Goal: Information Seeking & Learning: Learn about a topic

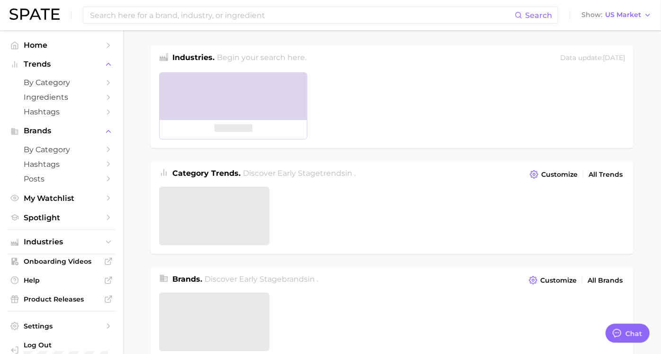
type textarea "x"
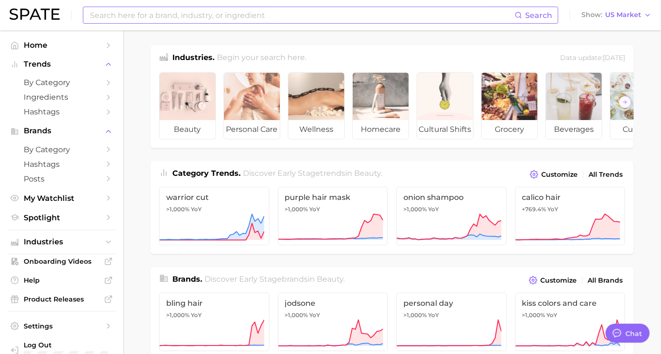
click at [346, 10] on input at bounding box center [301, 15] width 425 height 16
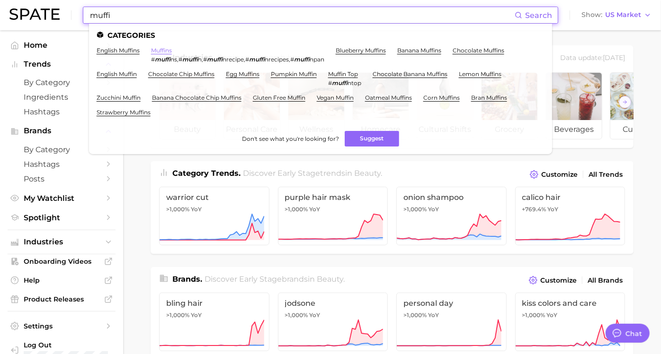
type input "muffi"
click at [166, 51] on link "muffins" at bounding box center [161, 50] width 21 height 7
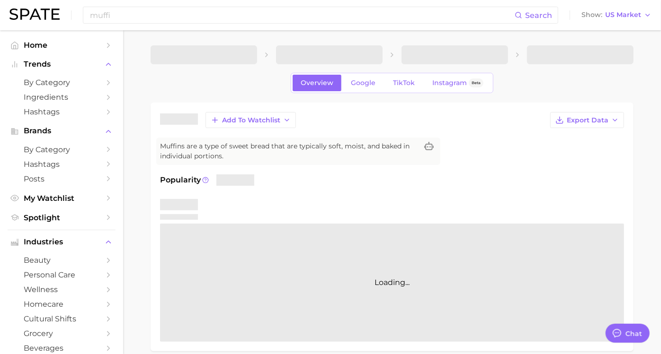
type textarea "x"
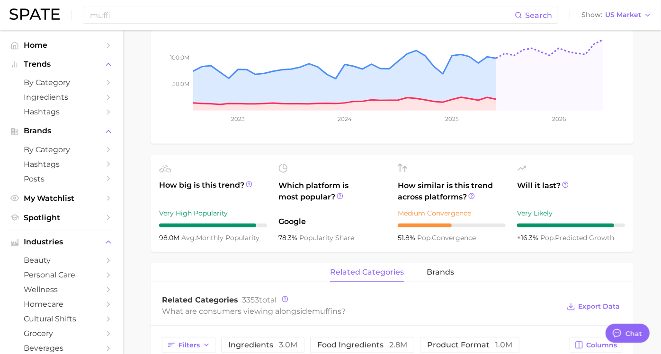
scroll to position [368, 0]
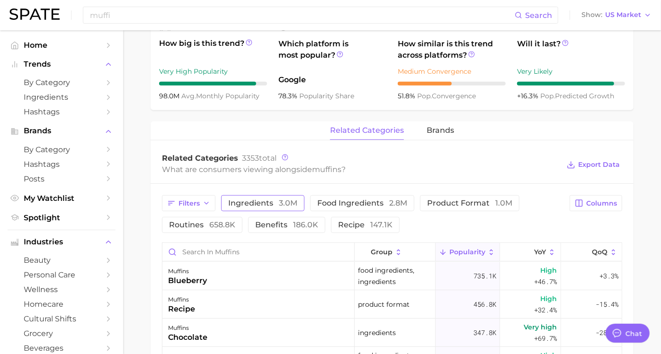
click at [297, 203] on span "3.0m" at bounding box center [288, 203] width 18 height 9
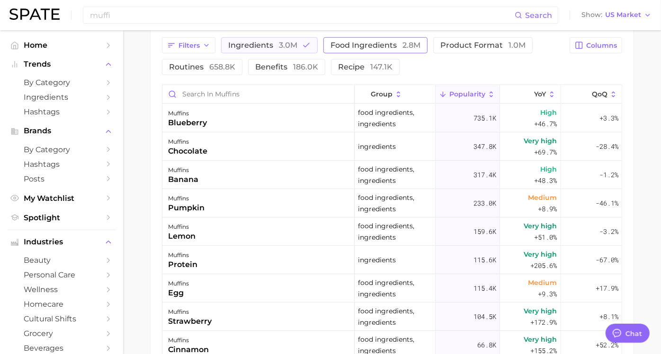
scroll to position [420, 0]
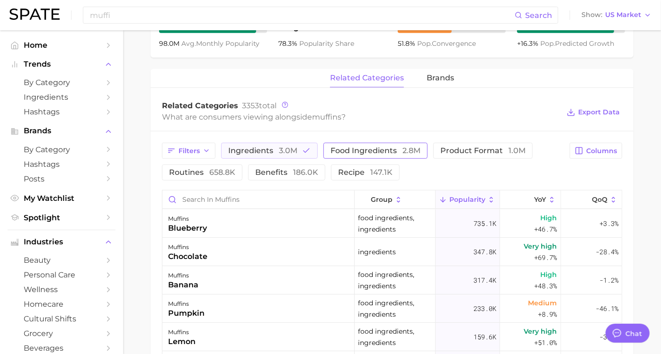
click at [360, 148] on span "food ingredients 2.8m" at bounding box center [375, 151] width 90 height 8
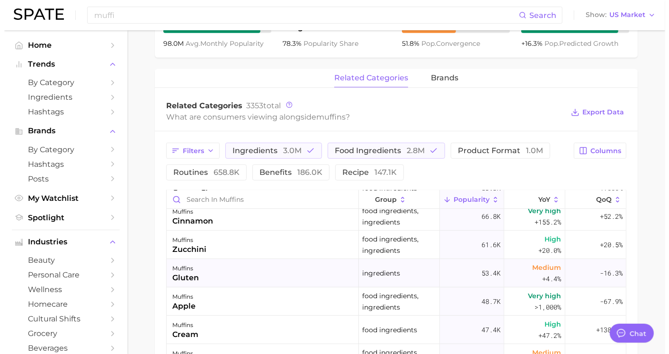
scroll to position [0, 0]
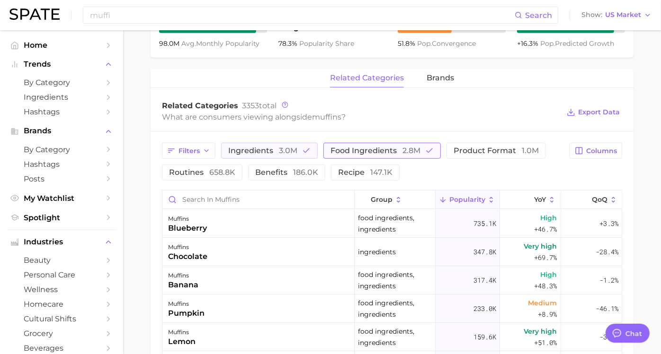
click at [429, 149] on button "food ingredients 2.8m" at bounding box center [381, 151] width 117 height 16
click at [315, 145] on button "ingredients 3.0m" at bounding box center [269, 151] width 97 height 16
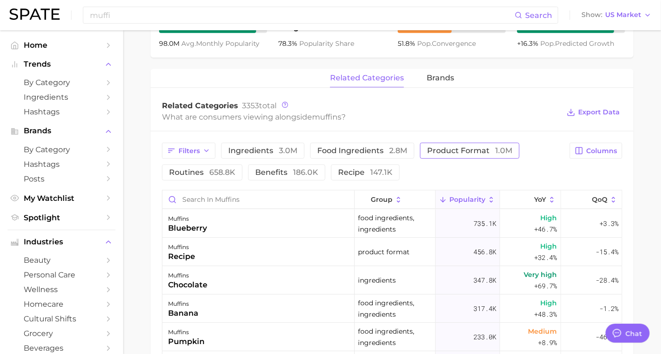
click at [442, 144] on button "product format 1.0m" at bounding box center [469, 151] width 99 height 16
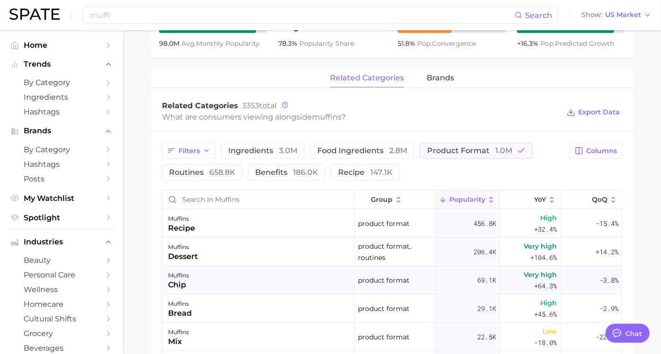
click at [278, 283] on div "muffins chip" at bounding box center [258, 280] width 192 height 28
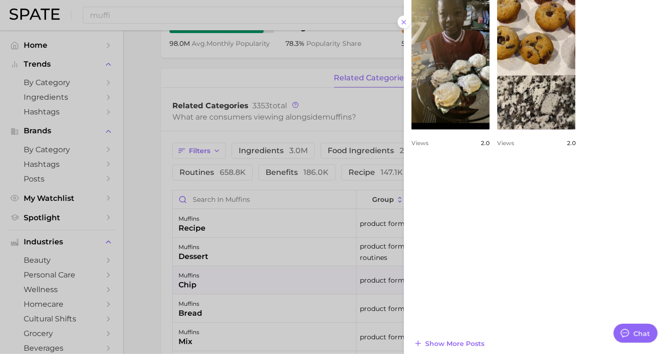
scroll to position [625, 0]
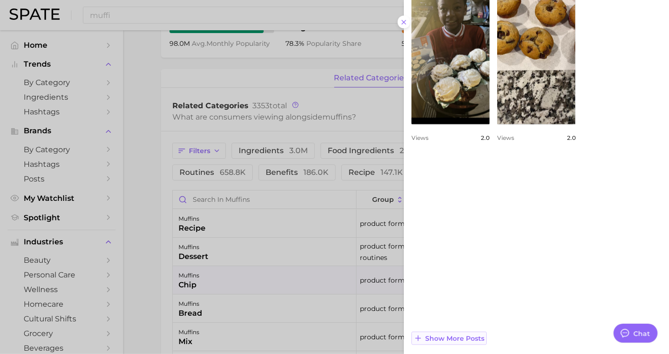
click at [476, 335] on span "Show more posts" at bounding box center [454, 339] width 59 height 8
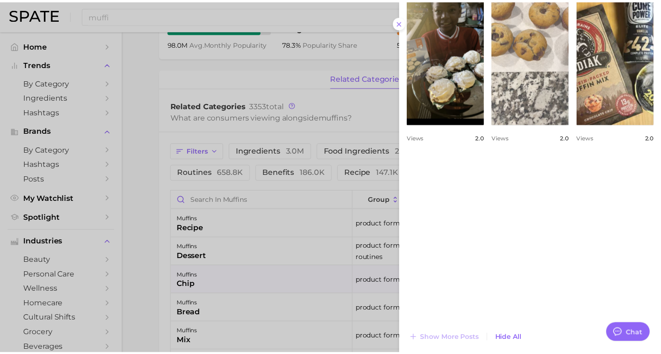
scroll to position [0, 0]
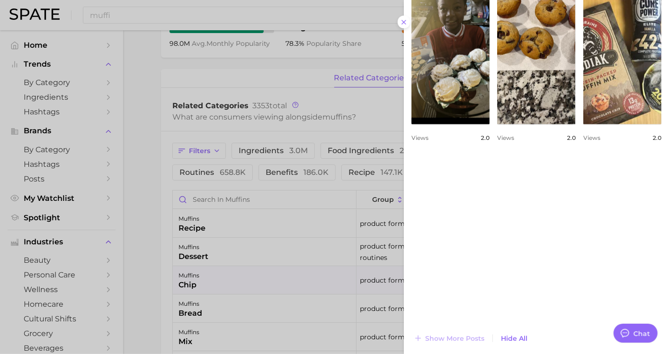
click at [284, 253] on div at bounding box center [334, 177] width 669 height 354
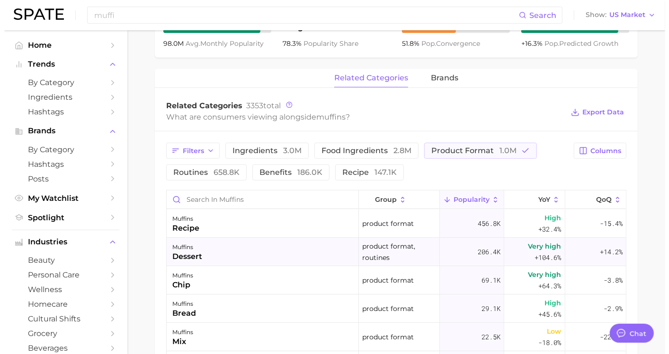
scroll to position [53, 0]
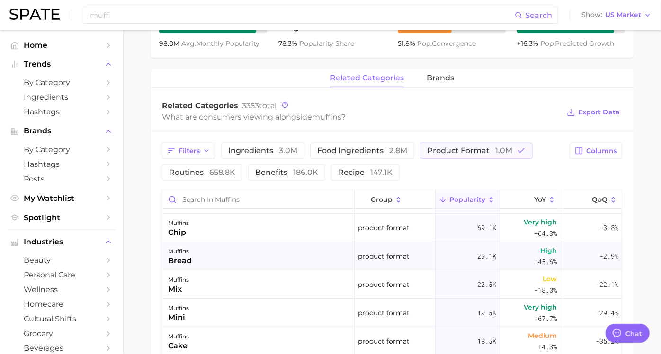
click at [239, 256] on div "muffins bread" at bounding box center [258, 256] width 192 height 28
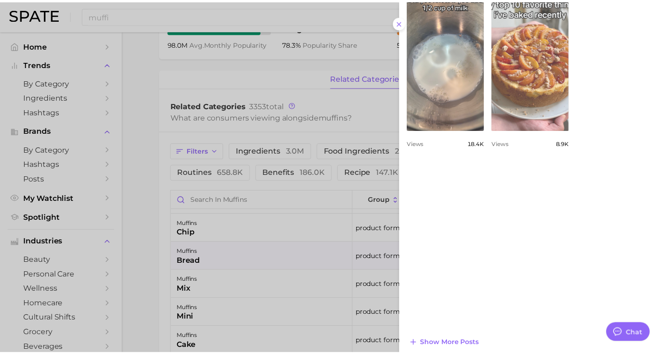
scroll to position [648, 0]
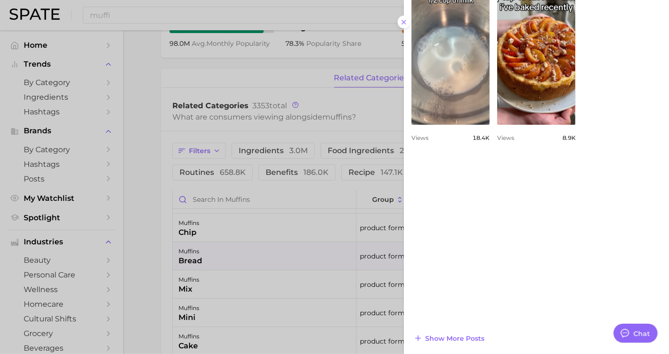
click at [266, 280] on div at bounding box center [334, 177] width 669 height 354
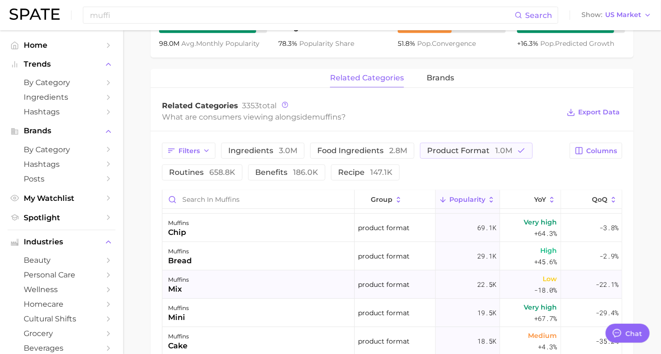
click at [267, 279] on div "muffins mix" at bounding box center [258, 285] width 192 height 28
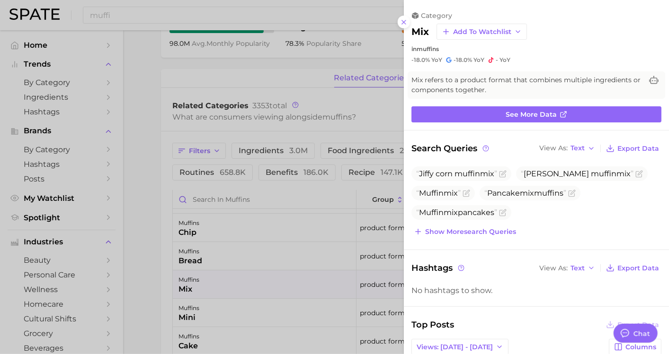
click at [292, 287] on div at bounding box center [334, 177] width 669 height 354
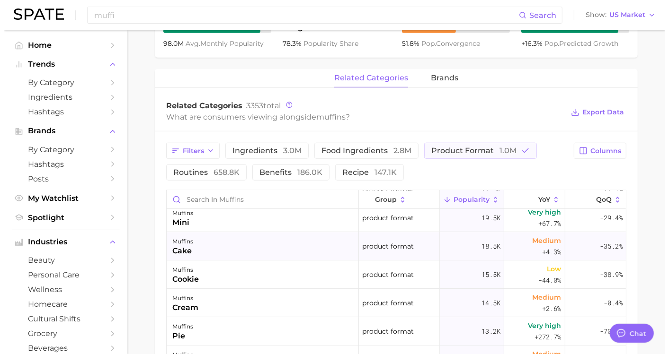
scroll to position [158, 0]
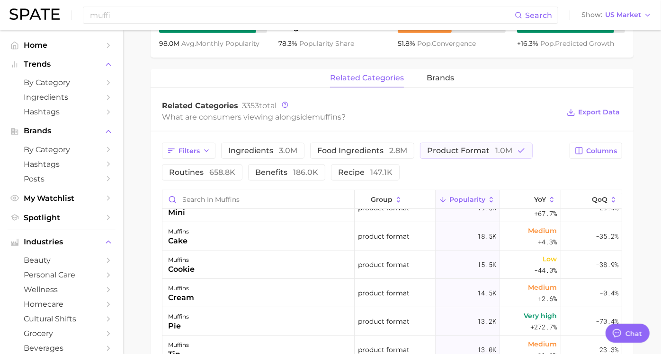
click at [290, 208] on div "group Popularity YoY QoQ" at bounding box center [391, 200] width 459 height 19
click at [290, 212] on div "muffins mini" at bounding box center [258, 208] width 192 height 28
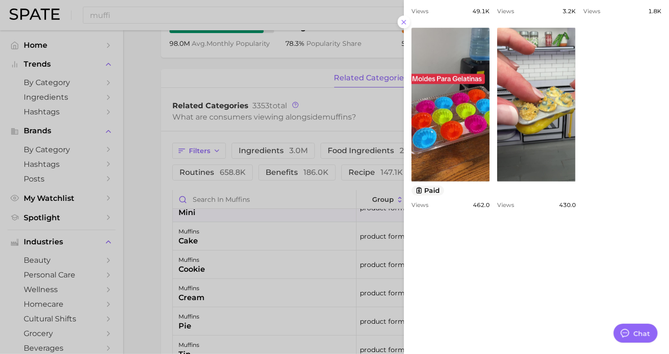
scroll to position [0, 0]
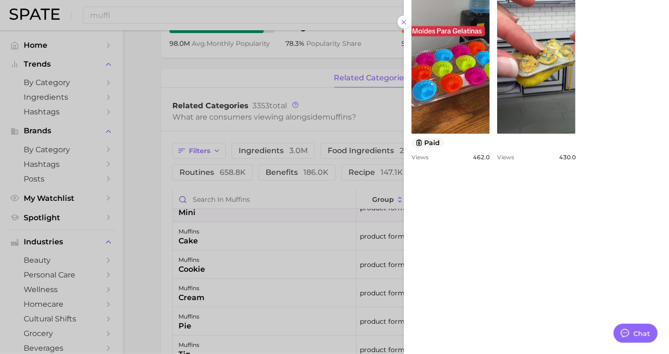
scroll to position [608, 0]
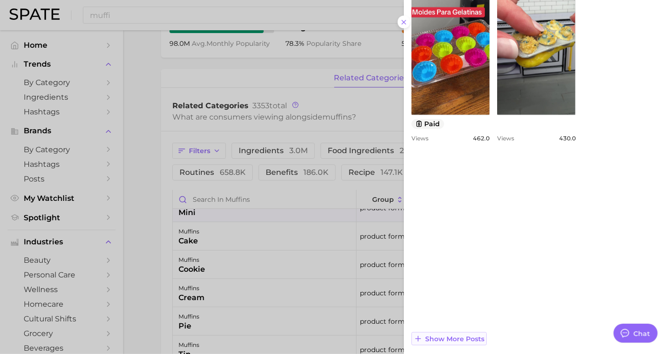
click at [461, 342] on button "Show more posts" at bounding box center [448, 339] width 75 height 13
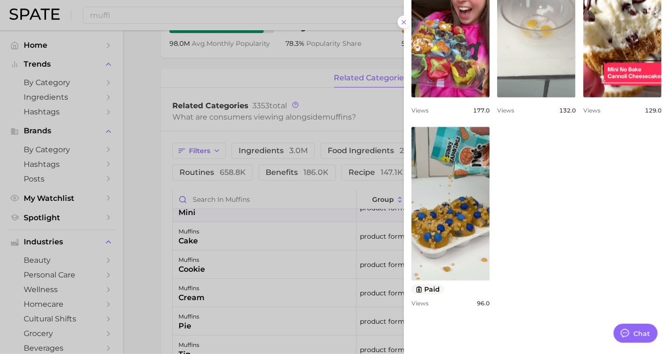
scroll to position [819, 0]
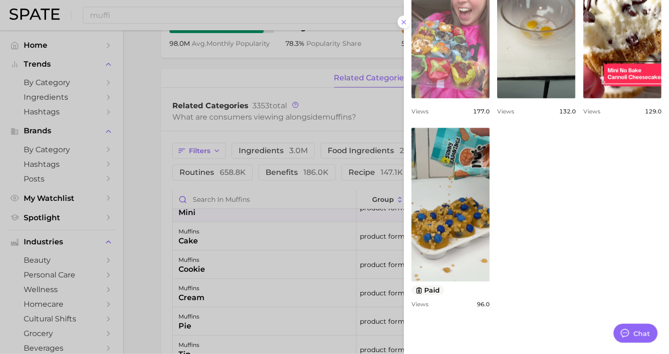
click at [485, 98] on link "view post on TikTok" at bounding box center [450, 22] width 78 height 154
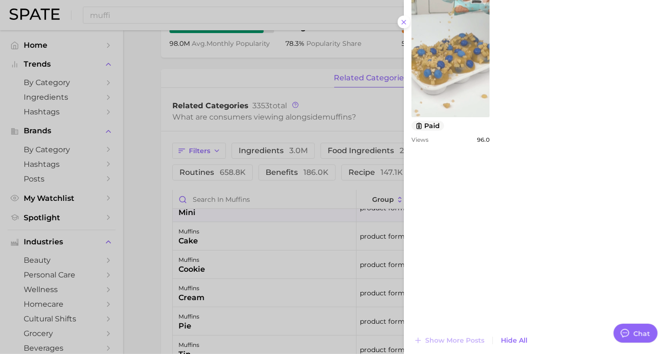
scroll to position [985, 0]
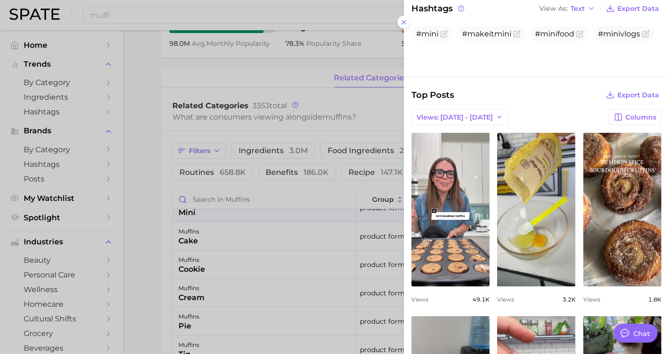
scroll to position [315, 0]
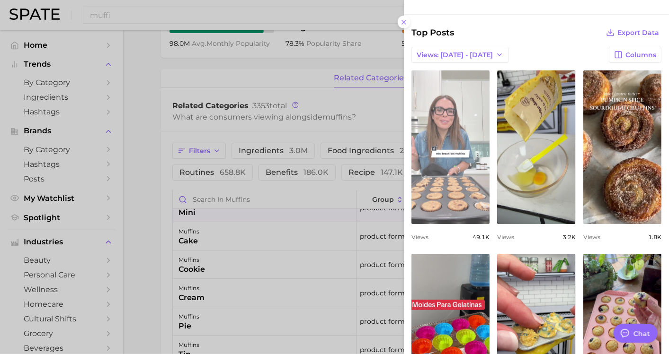
click at [486, 174] on link "view post on TikTok" at bounding box center [450, 148] width 78 height 154
